Goal: Information Seeking & Learning: Learn about a topic

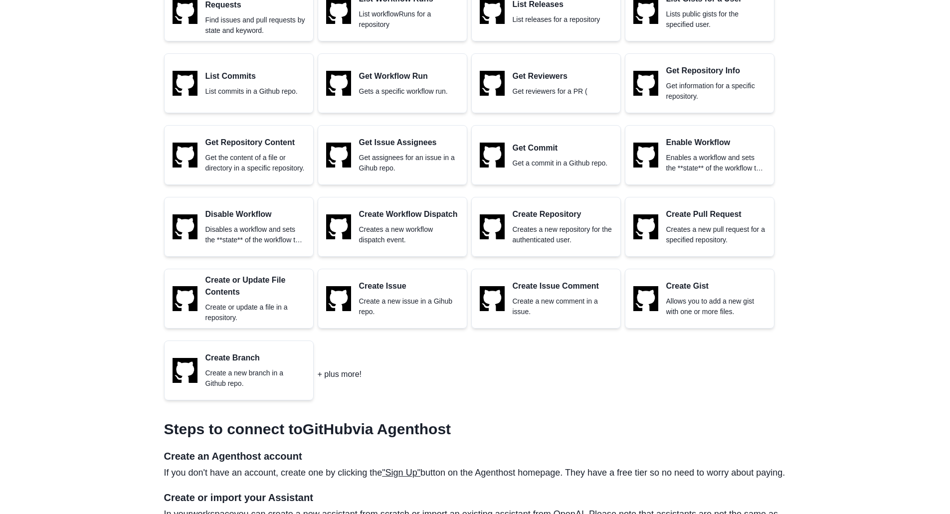
scroll to position [640, 0]
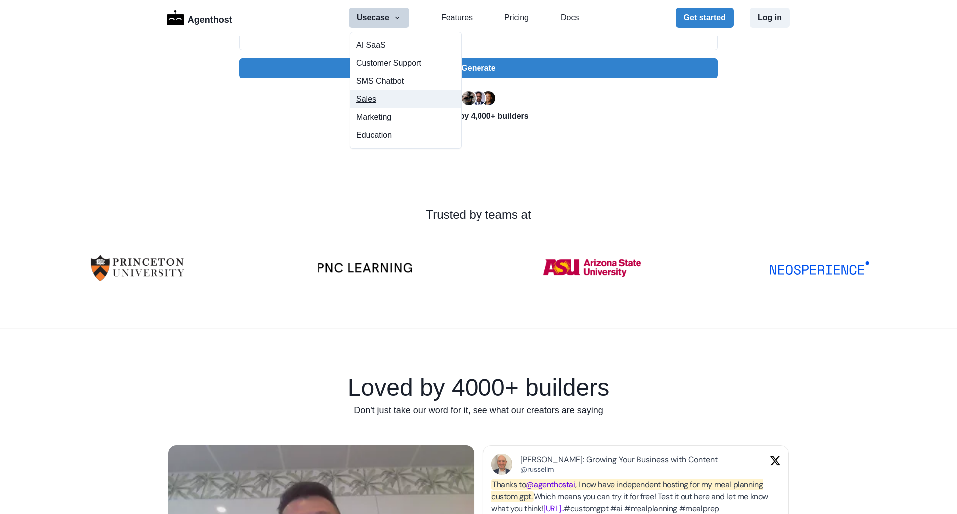
scroll to position [266, 0]
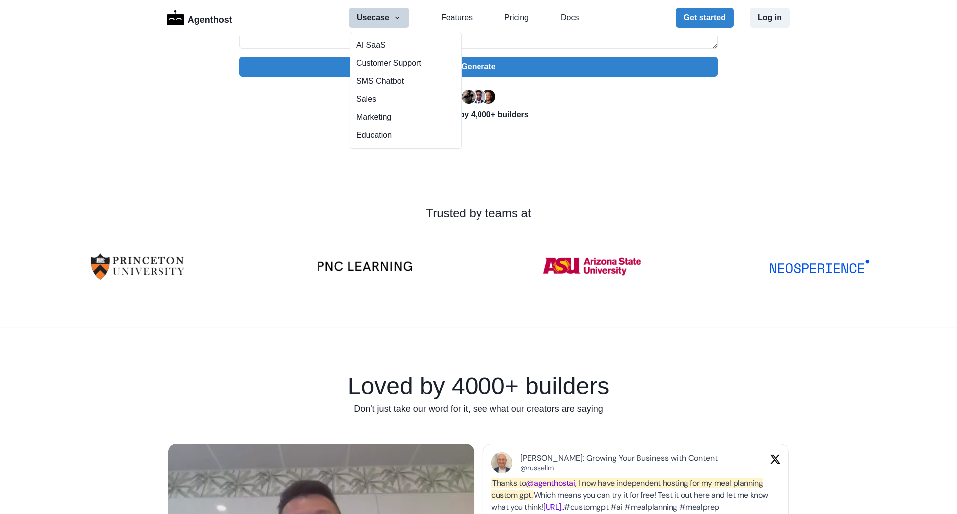
click at [533, 180] on div "Trusted by teams at" at bounding box center [478, 250] width 957 height 154
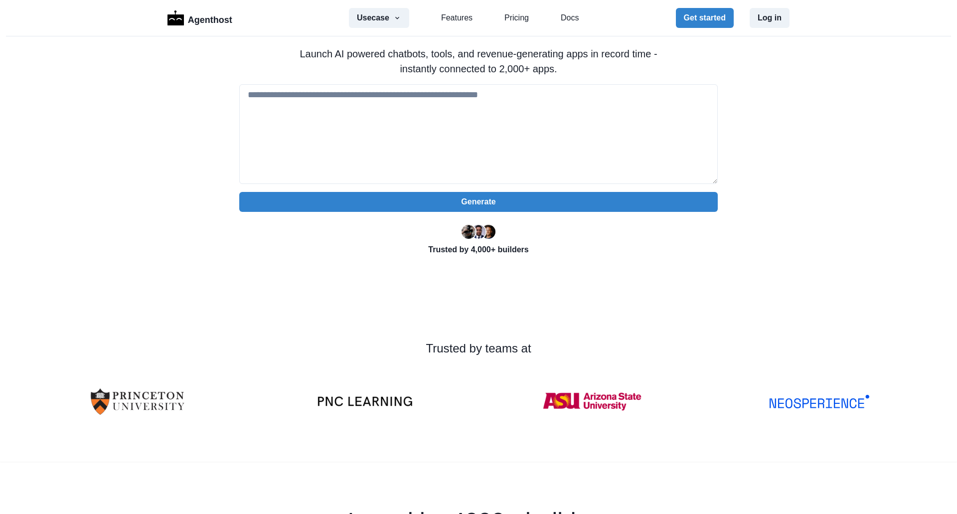
scroll to position [0, 0]
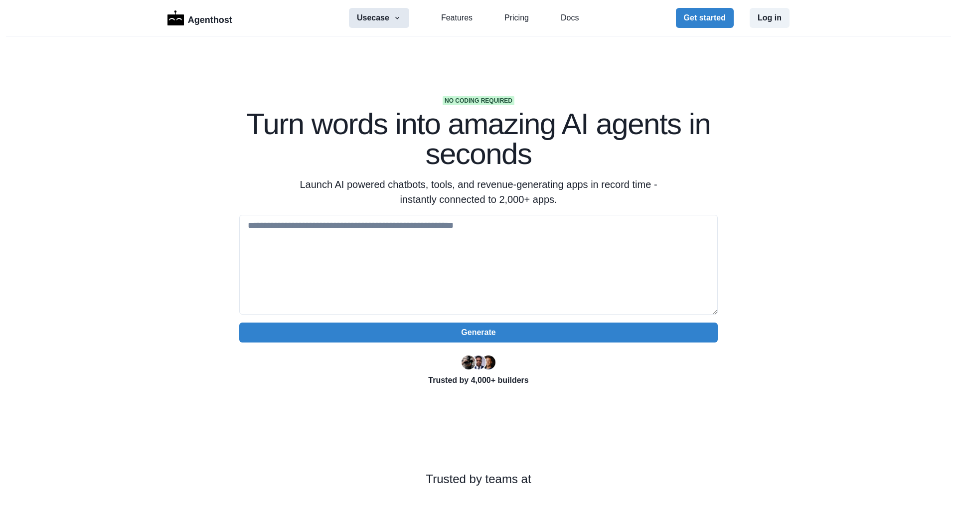
click at [385, 16] on button "Usecase" at bounding box center [379, 18] width 60 height 20
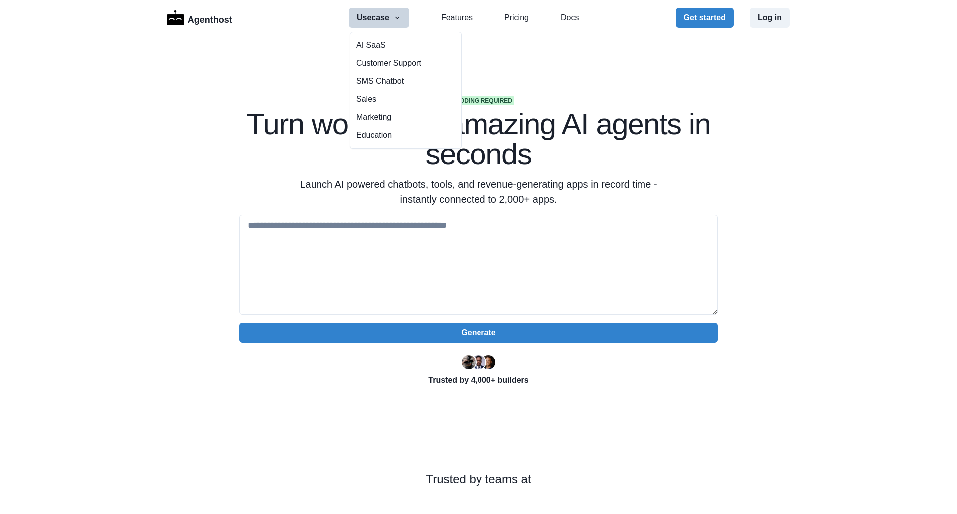
click at [506, 17] on link "Pricing" at bounding box center [517, 18] width 24 height 12
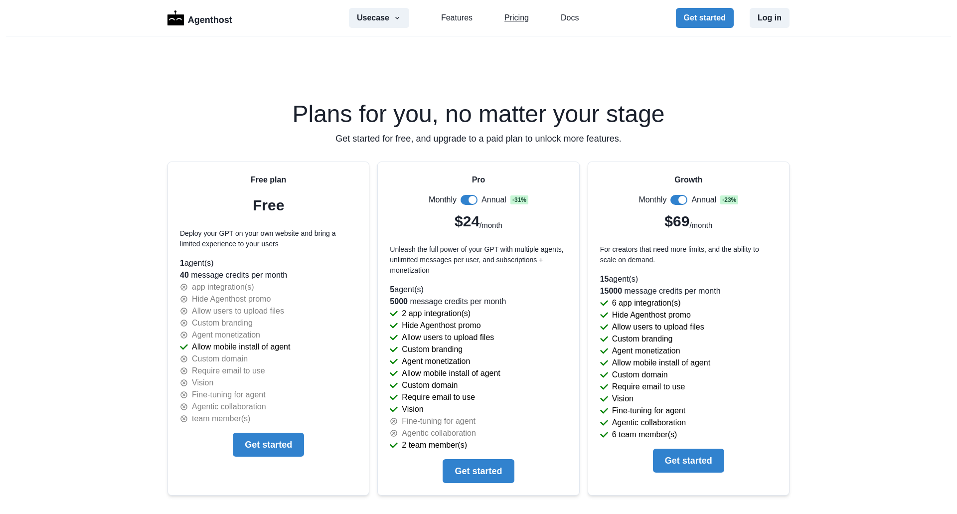
scroll to position [2031, 0]
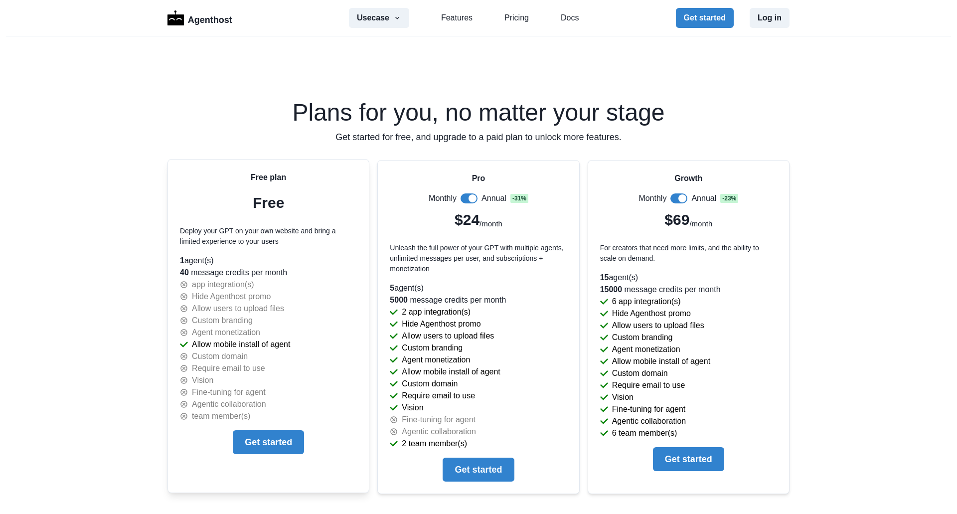
click at [192, 263] on p "1 agent(s)" at bounding box center [268, 261] width 177 height 12
click at [195, 270] on p "40 message credits per month" at bounding box center [268, 273] width 177 height 12
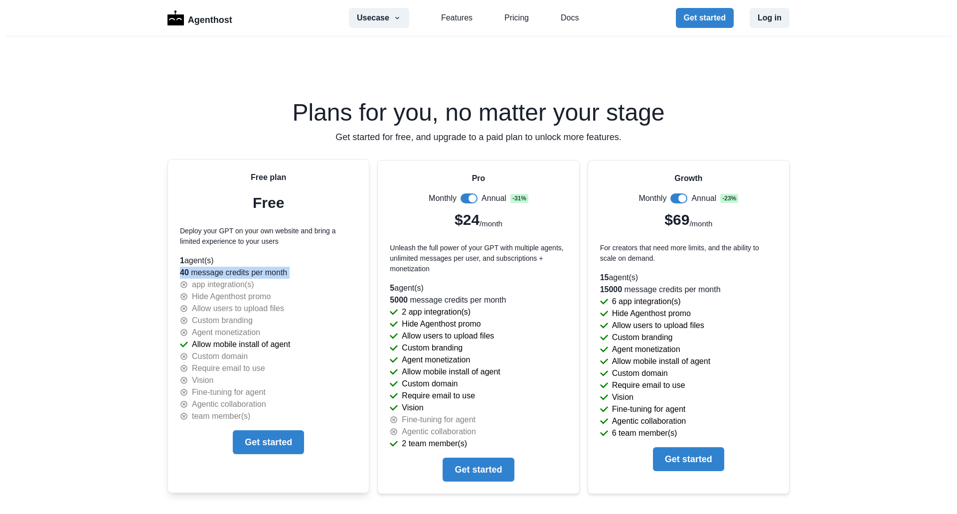
click at [195, 270] on p "40 message credits per month" at bounding box center [268, 273] width 177 height 12
click at [210, 341] on p "Allow mobile install of agent" at bounding box center [241, 345] width 98 height 12
